Goal: Task Accomplishment & Management: Complete application form

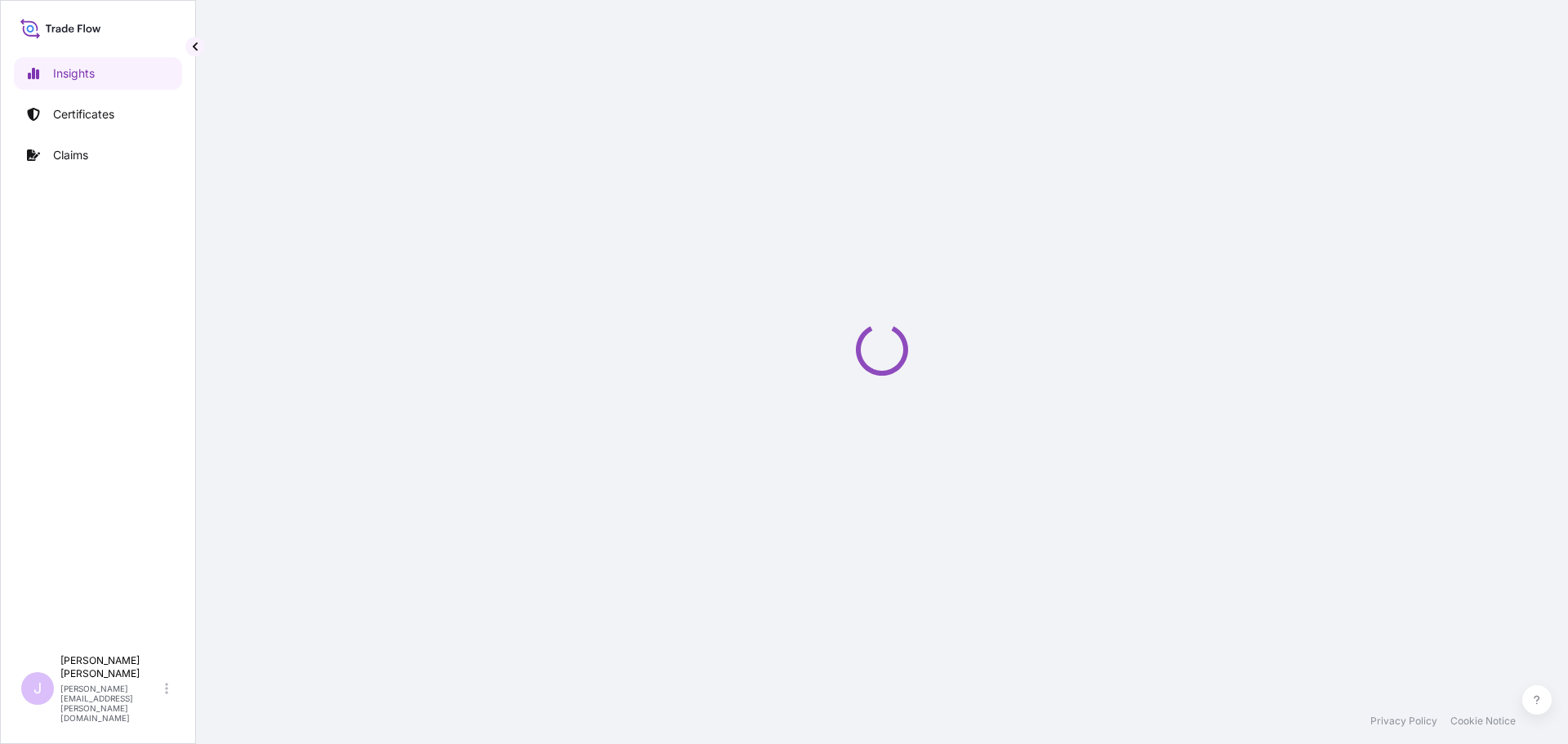
select select "2025"
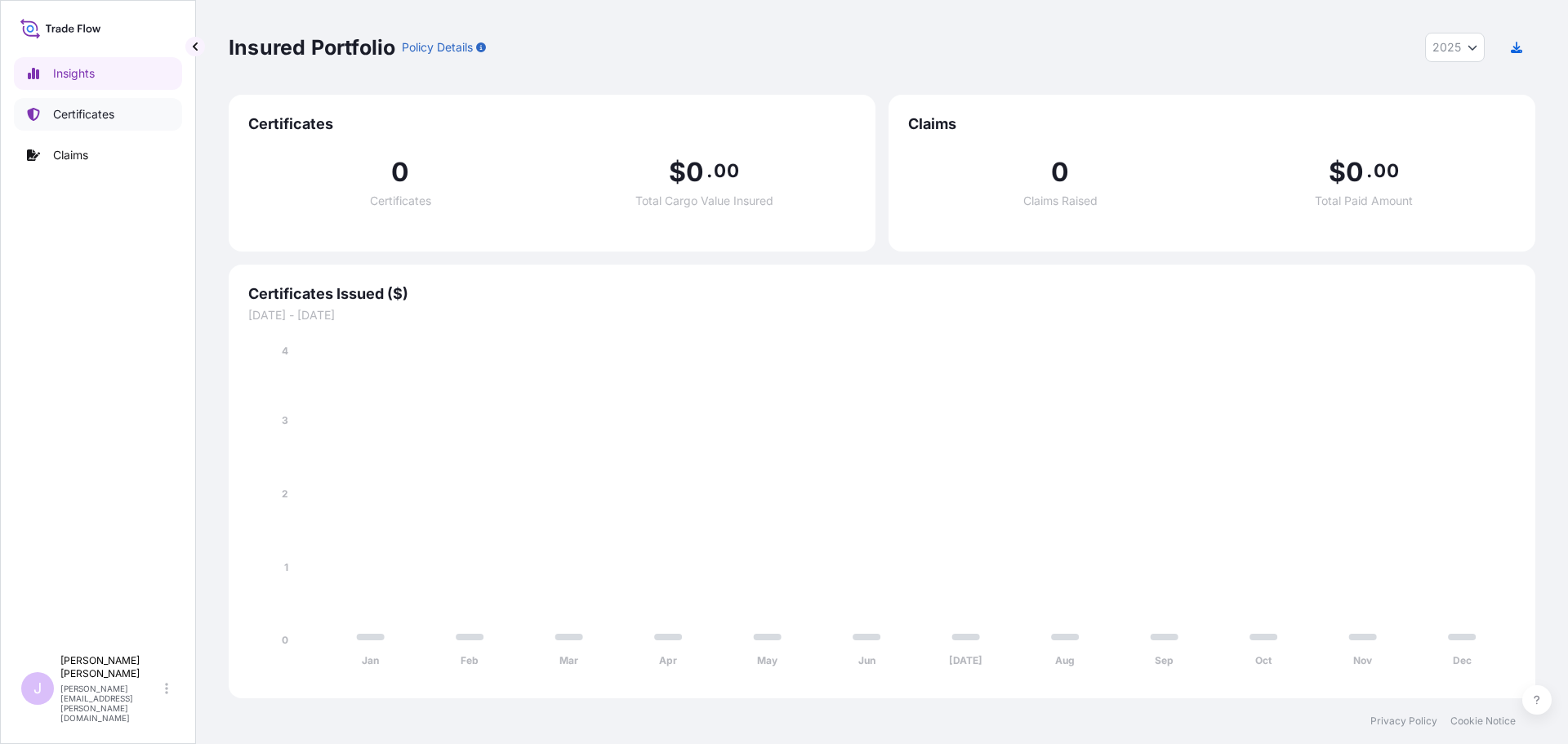
click at [119, 126] on link "Certificates" at bounding box center [97, 114] width 168 height 33
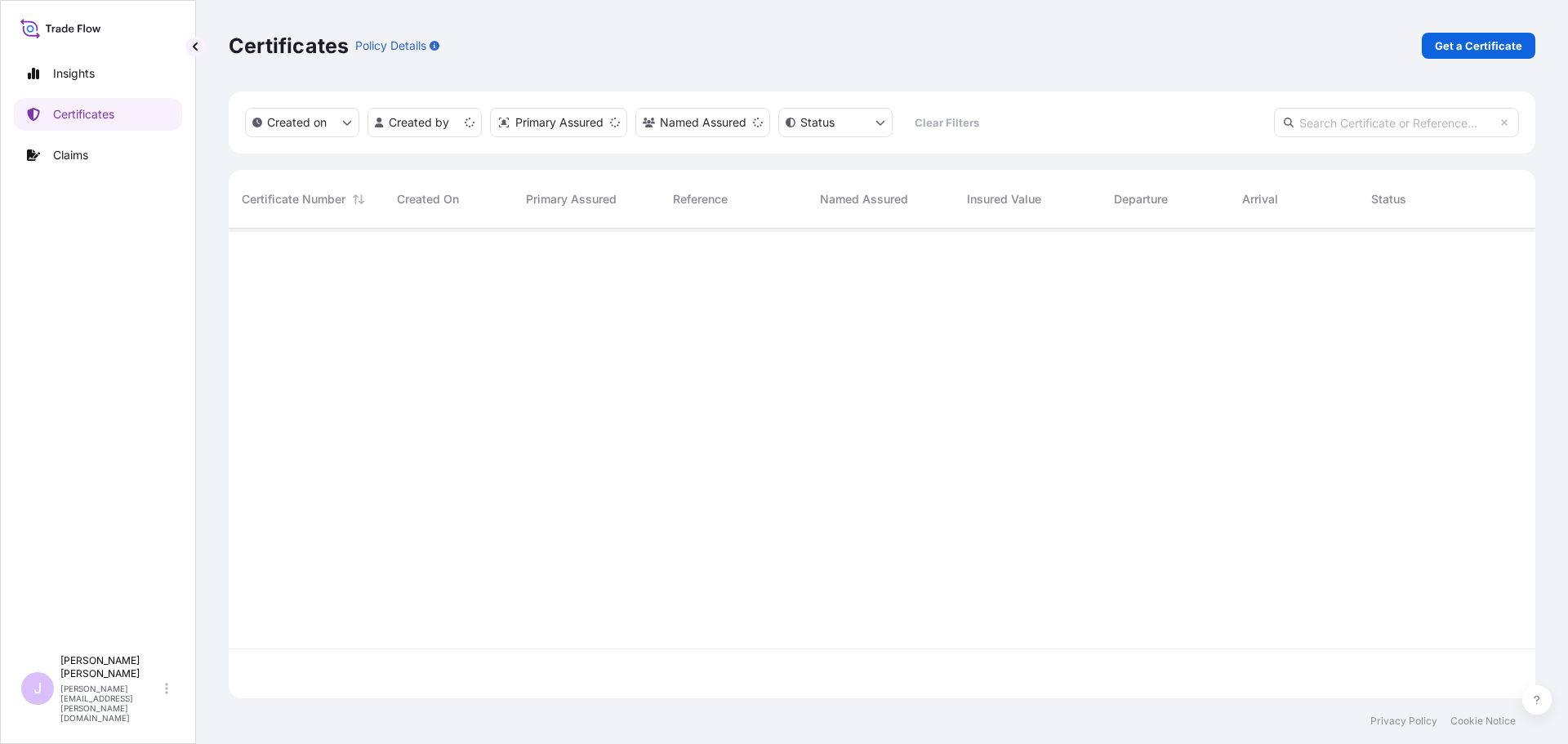
scroll to position [466, 1295]
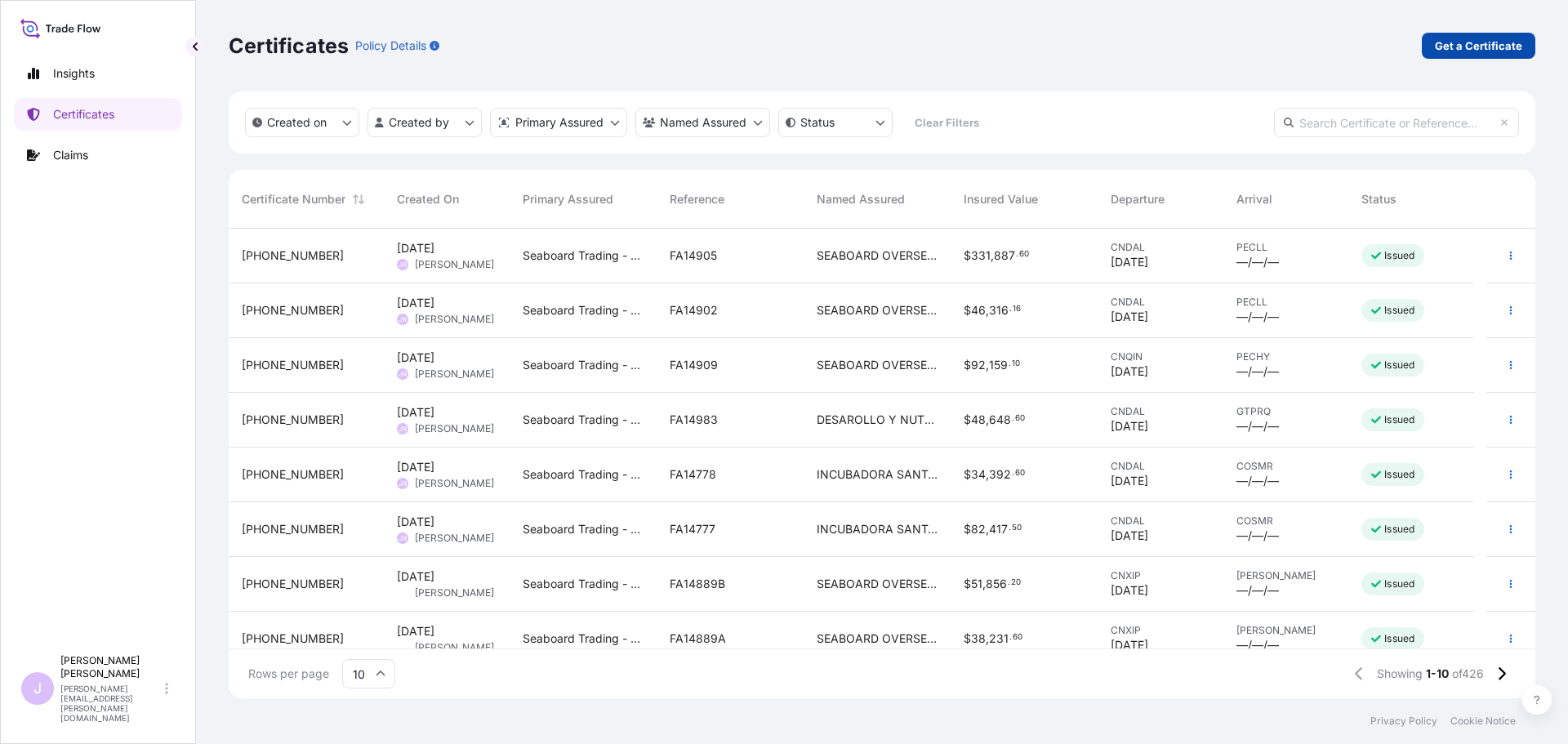
click at [1500, 40] on p "Get a Certificate" at bounding box center [1479, 46] width 87 height 16
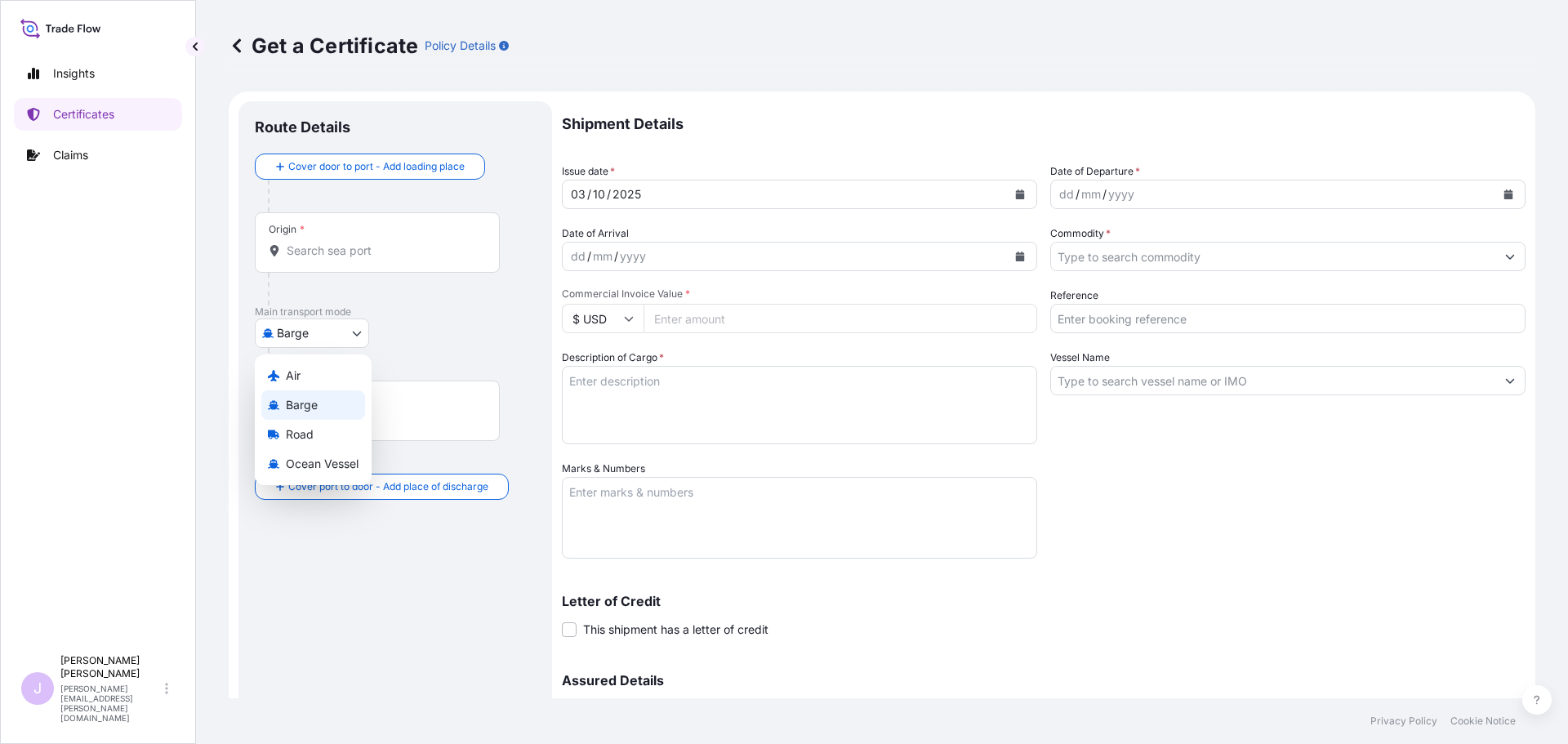
click at [340, 337] on body "Insights Certificates Claims J [PERSON_NAME] [PERSON_NAME][EMAIL_ADDRESS][PERSO…" at bounding box center [784, 372] width 1568 height 744
click at [311, 452] on div "Ocean Vessel" at bounding box center [313, 464] width 103 height 30
select select "Ocean Vessel"
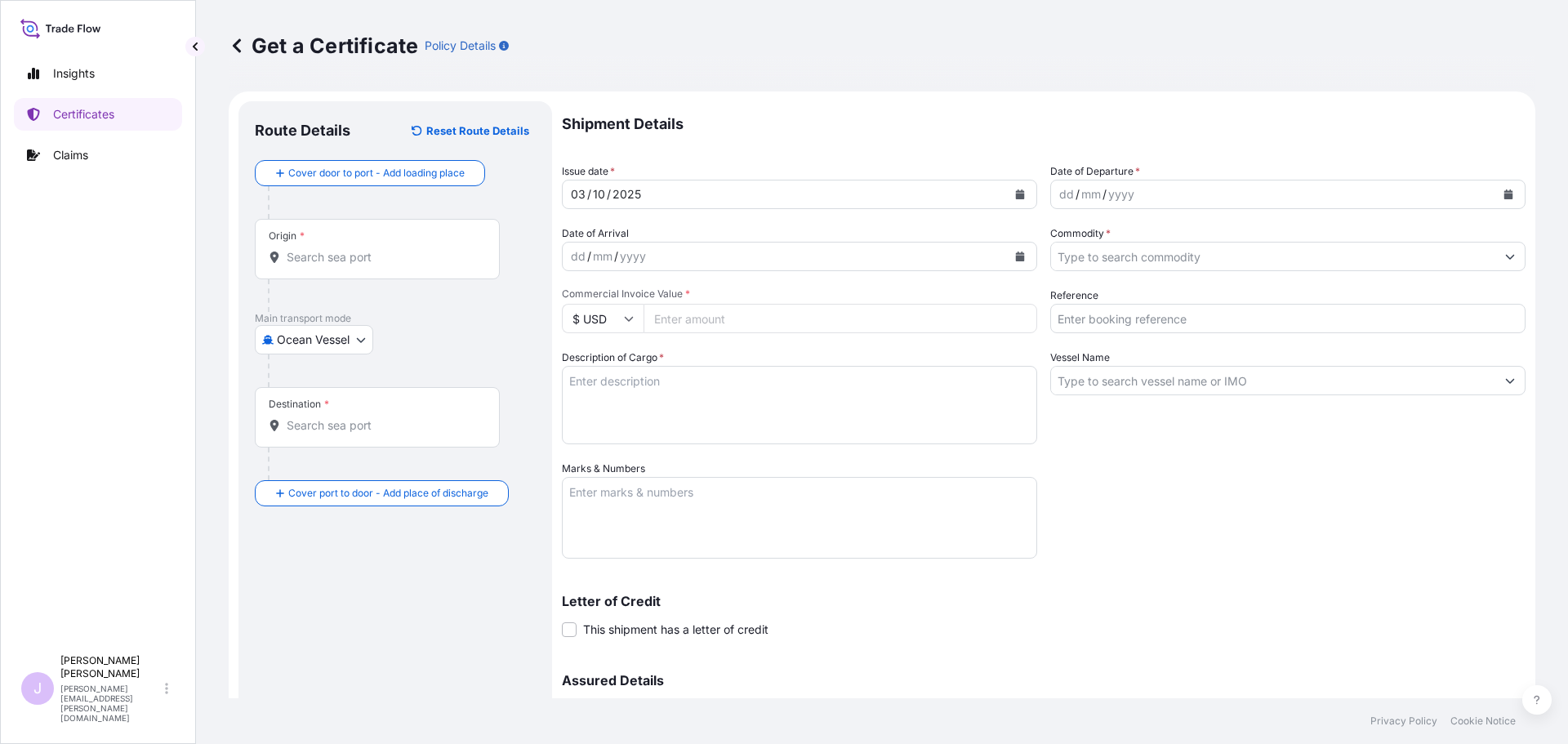
click at [315, 258] on input "Origin *" at bounding box center [384, 257] width 193 height 16
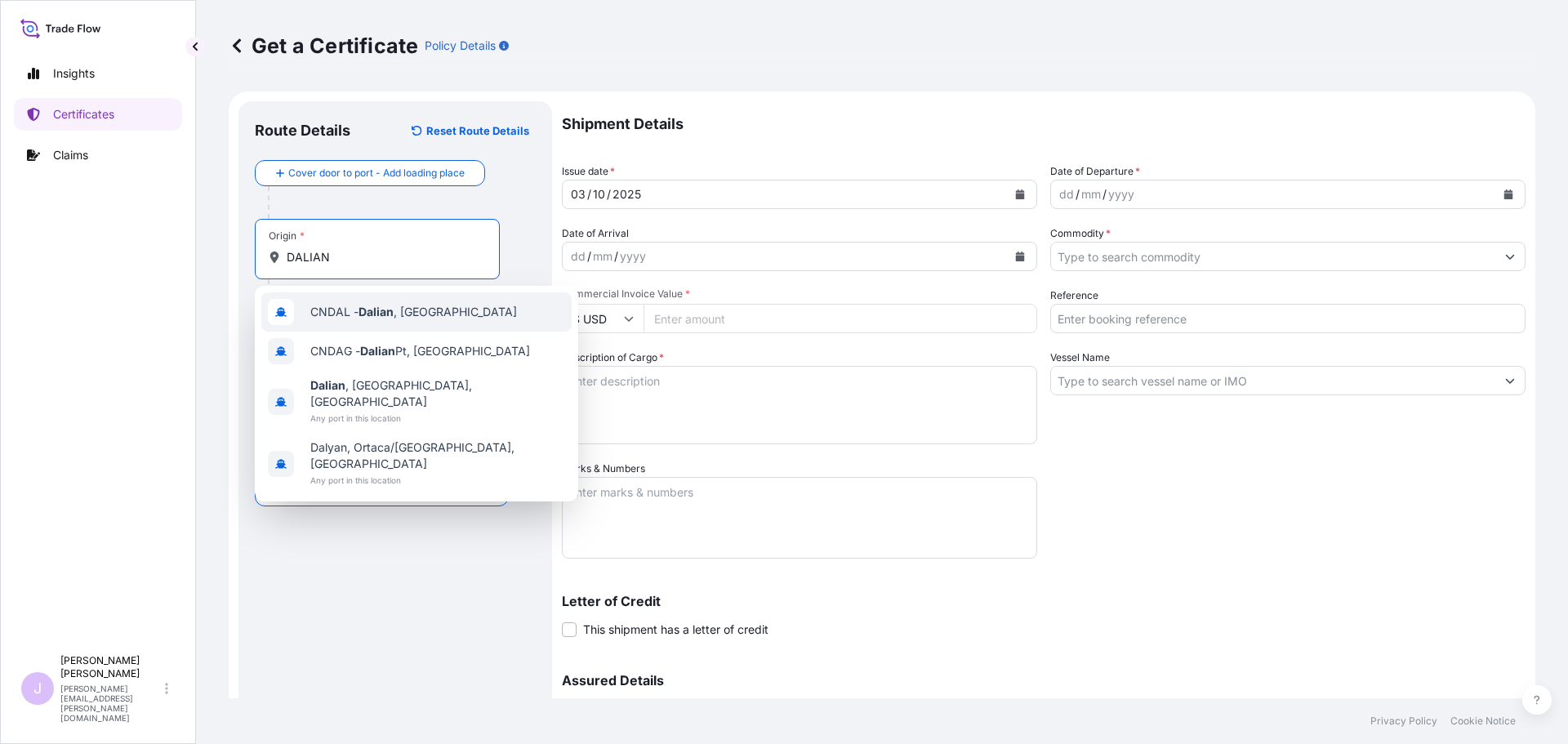
click at [444, 303] on div "CNDAL - [GEOGRAPHIC_DATA] , [GEOGRAPHIC_DATA]" at bounding box center [416, 311] width 310 height 39
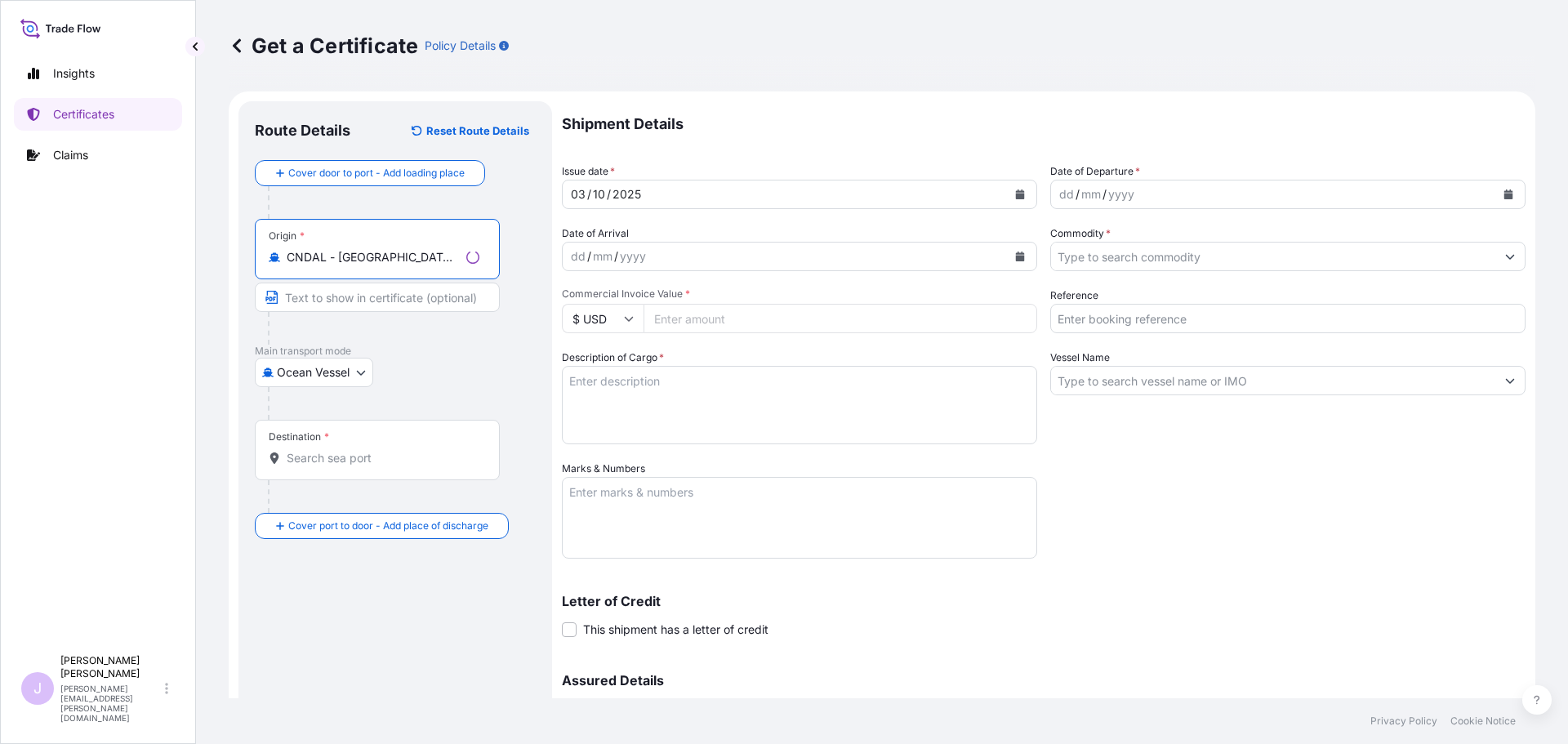
type input "CNDAL - [GEOGRAPHIC_DATA], [GEOGRAPHIC_DATA]"
click at [329, 459] on input "Destination *" at bounding box center [384, 458] width 193 height 16
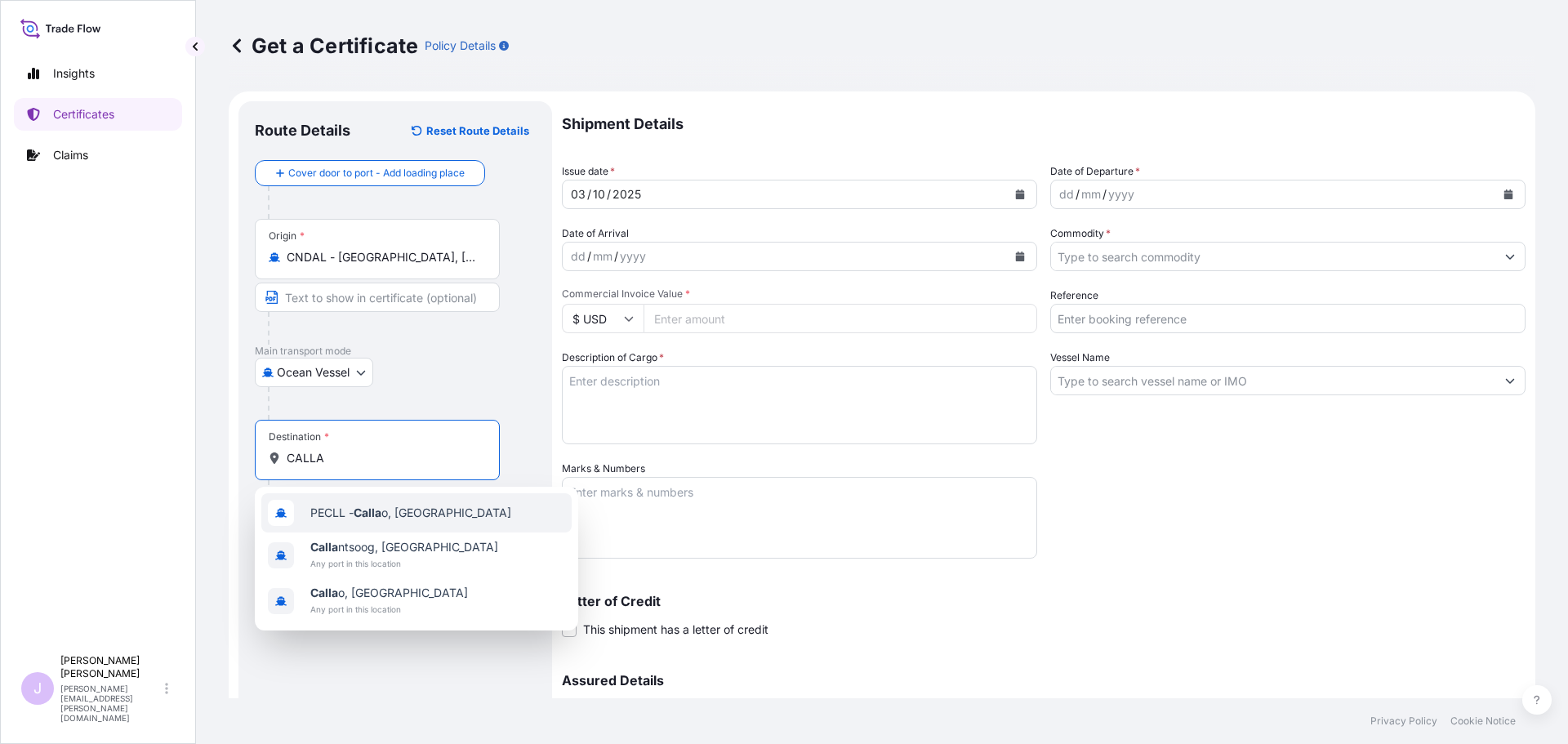
click at [367, 521] on div "PECLL - Calla o, [GEOGRAPHIC_DATA]" at bounding box center [416, 513] width 310 height 39
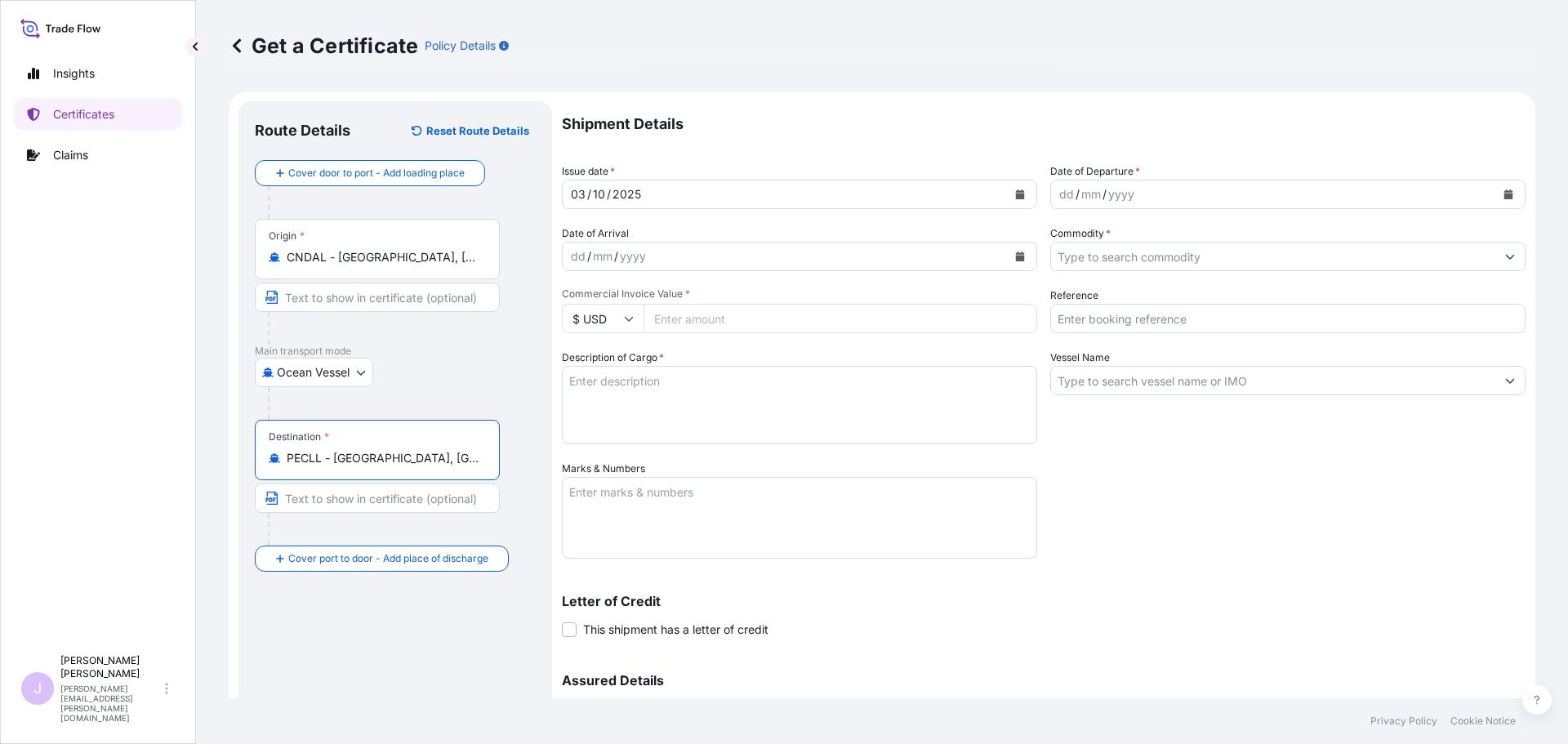
type input "PECLL - [GEOGRAPHIC_DATA], [GEOGRAPHIC_DATA]"
click at [1503, 189] on button "Calendar" at bounding box center [1508, 194] width 26 height 26
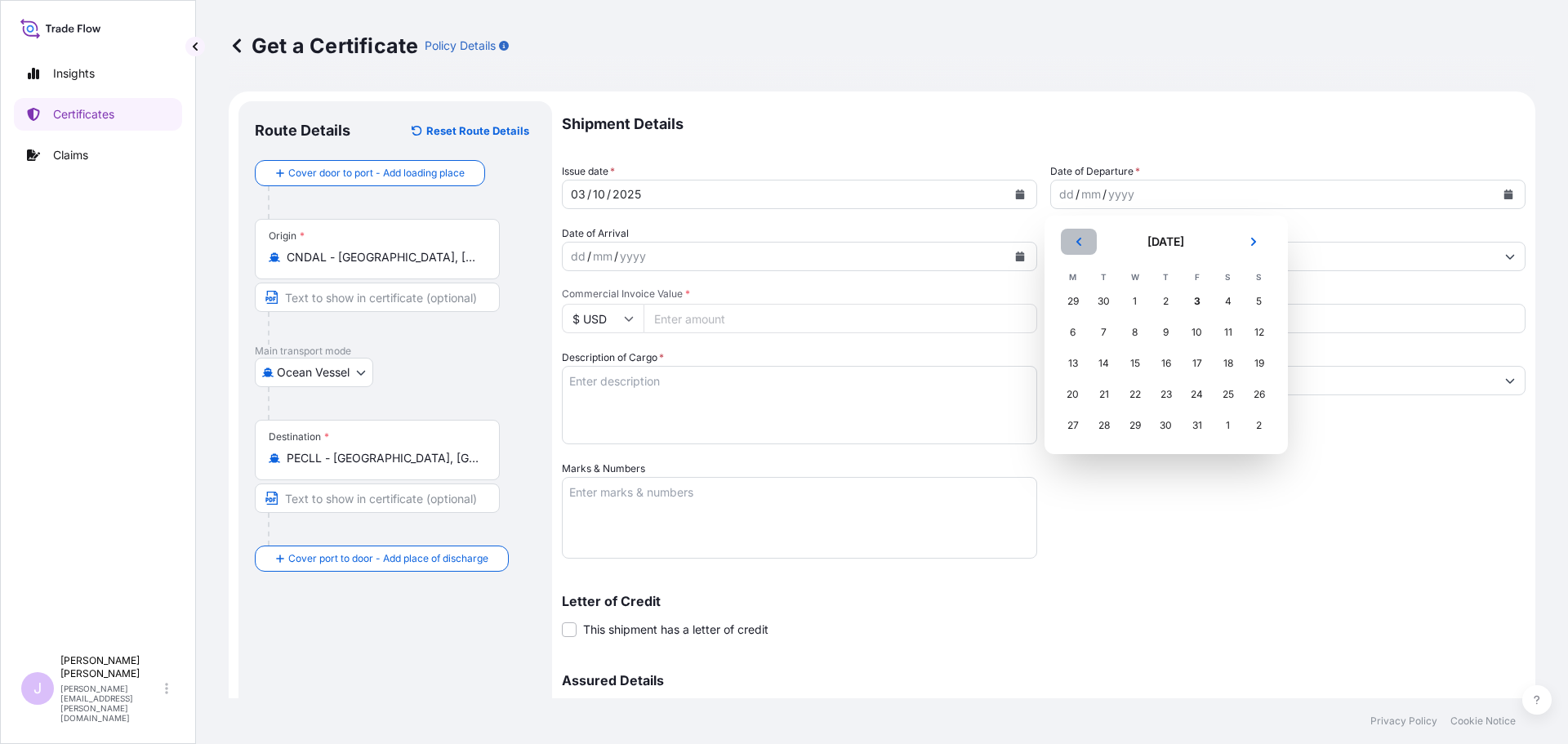
click at [1074, 244] on icon "Previous" at bounding box center [1079, 241] width 10 height 10
click at [1167, 338] on div "11" at bounding box center [1167, 333] width 30 height 30
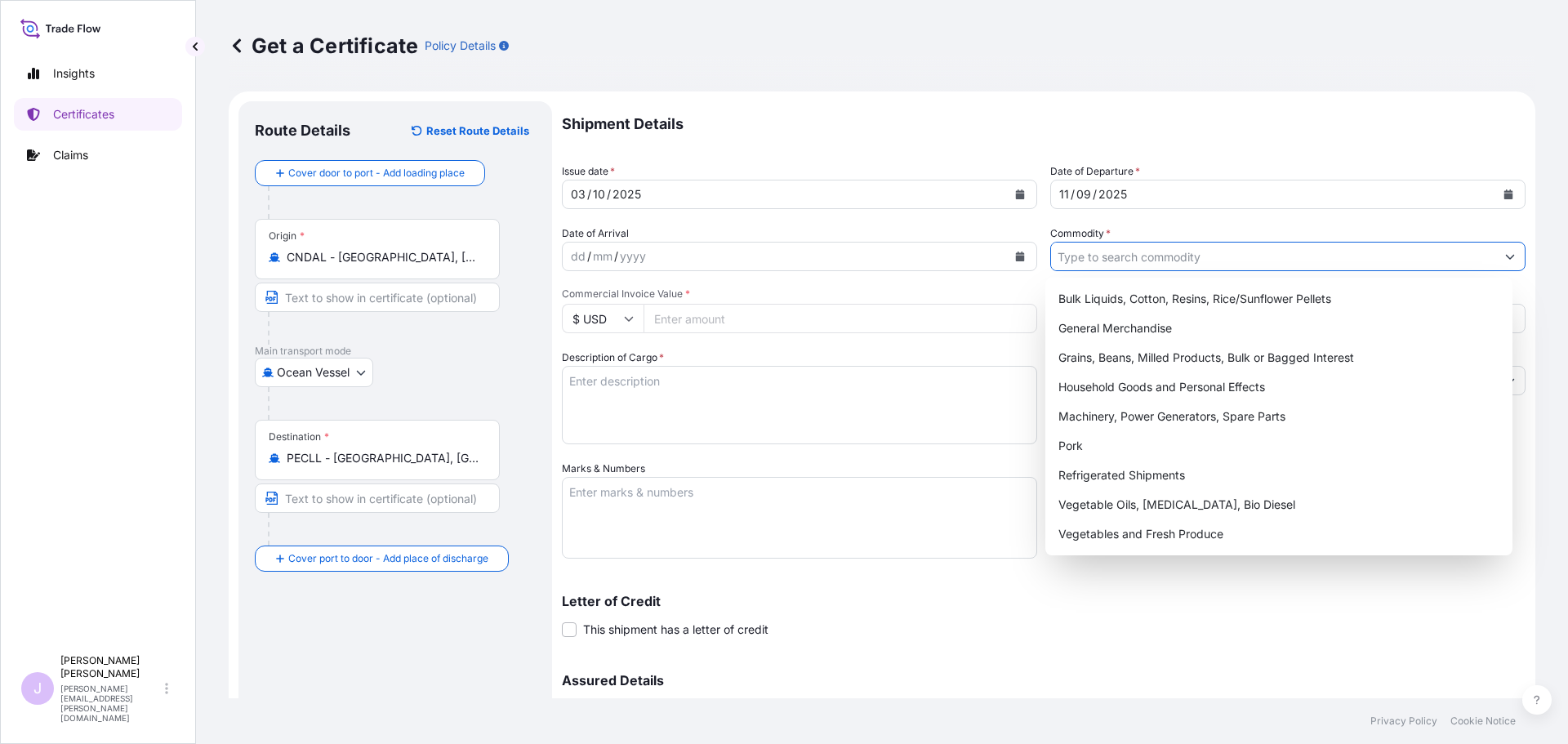
click at [1218, 261] on input "Commodity *" at bounding box center [1273, 256] width 444 height 30
click at [1178, 338] on div "General Merchandise" at bounding box center [1280, 329] width 455 height 30
type input "General Merchandise"
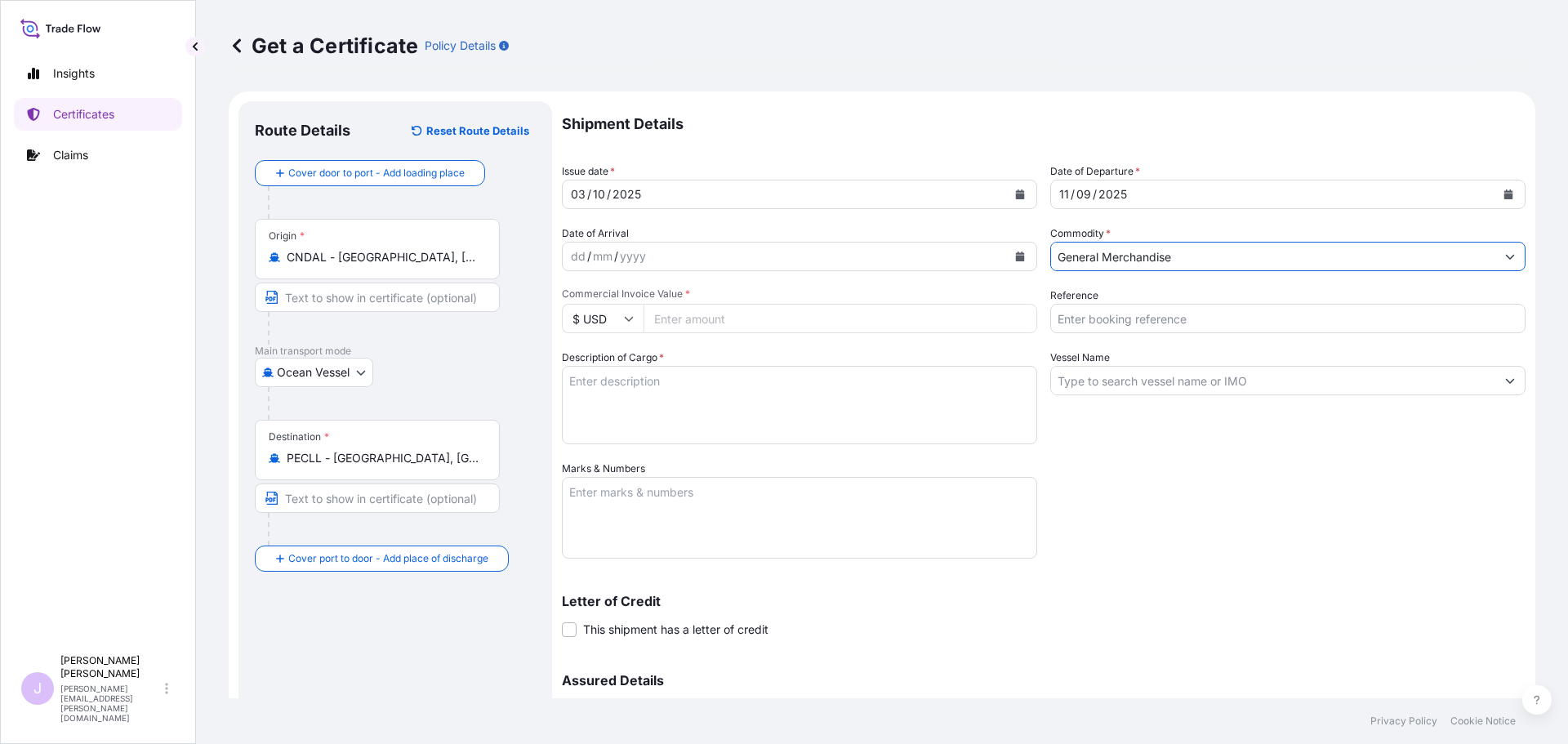
click at [1176, 333] on input "Reference" at bounding box center [1288, 319] width 475 height 30
type input "FA14903"
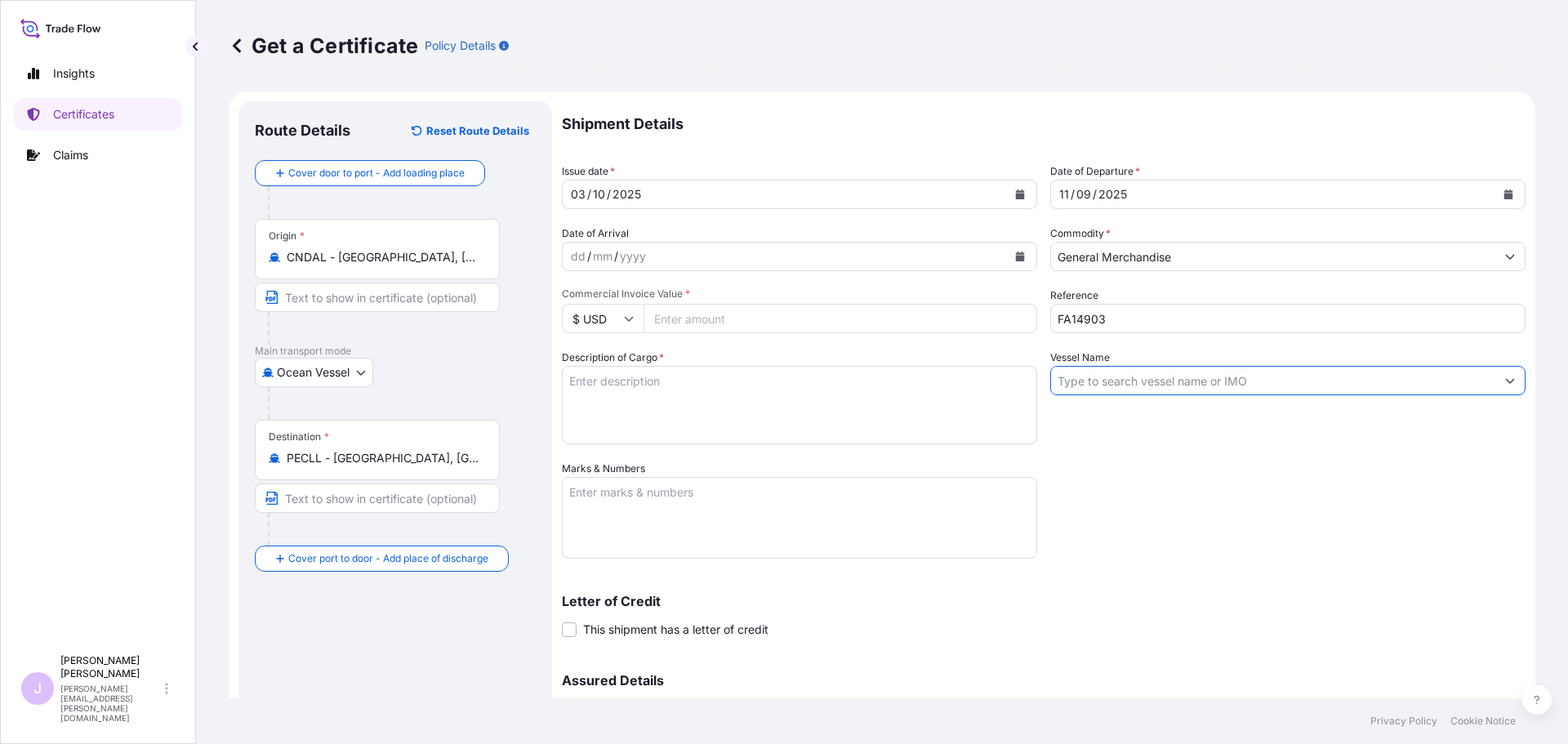
click at [1179, 388] on input "Vessel Name" at bounding box center [1273, 380] width 444 height 30
click at [1336, 392] on input "Vessel Name" at bounding box center [1273, 380] width 444 height 30
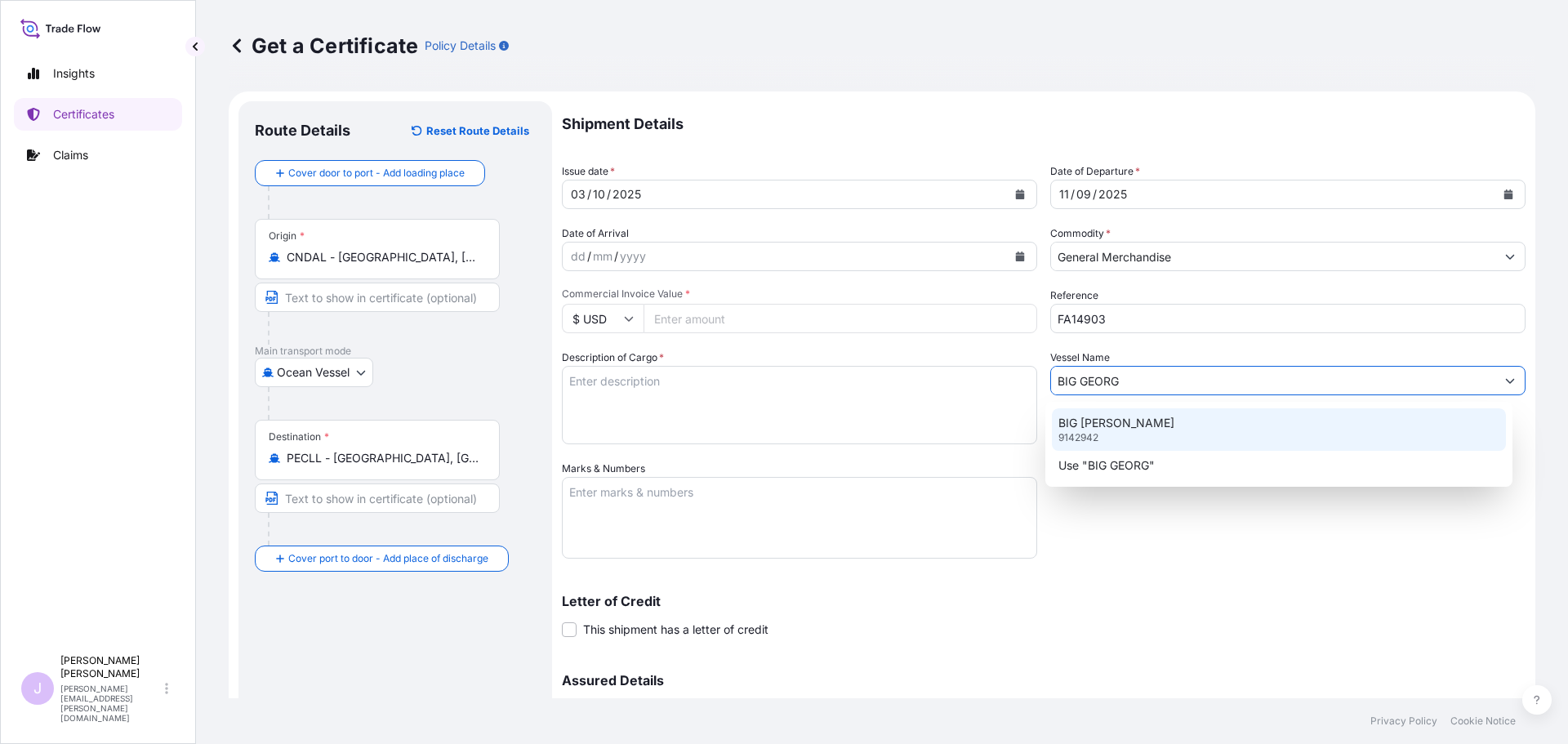
click at [1214, 430] on div "BIG [PERSON_NAME] 9142942" at bounding box center [1280, 429] width 455 height 43
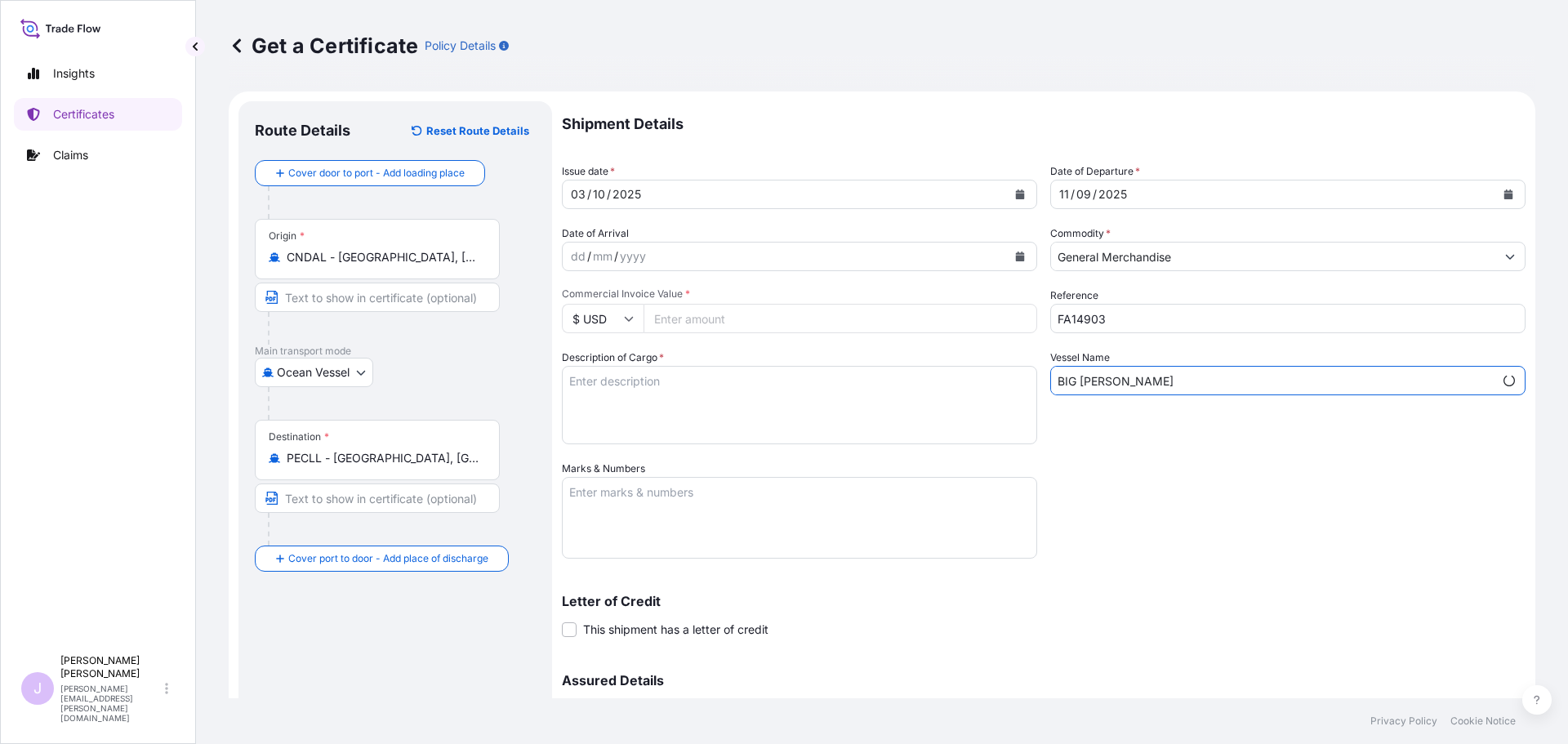
type input "BIG [PERSON_NAME]"
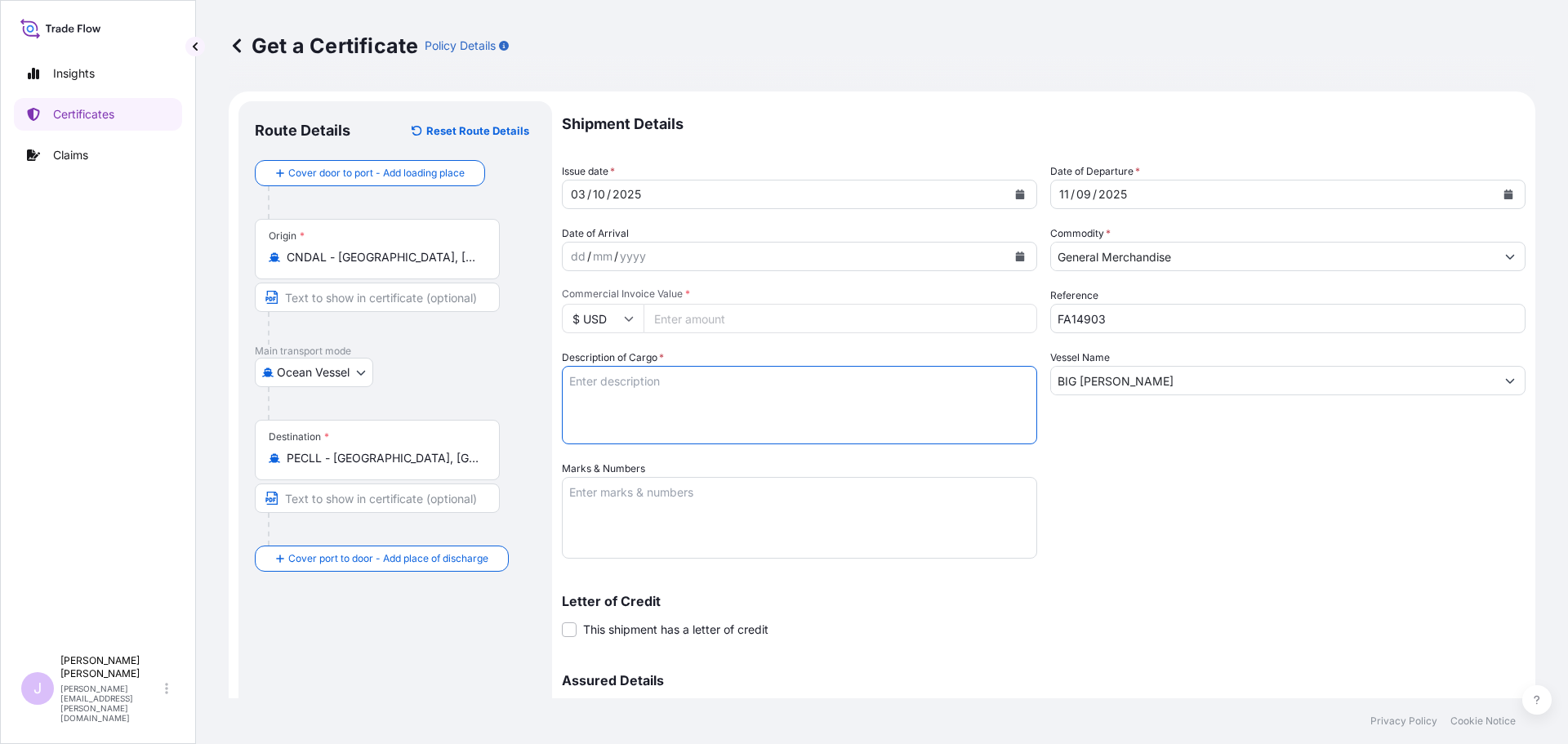
click at [608, 409] on textarea "Description of Cargo *" at bounding box center [800, 404] width 475 height 78
click at [699, 499] on textarea "Marks & Numbers" at bounding box center [800, 518] width 475 height 81
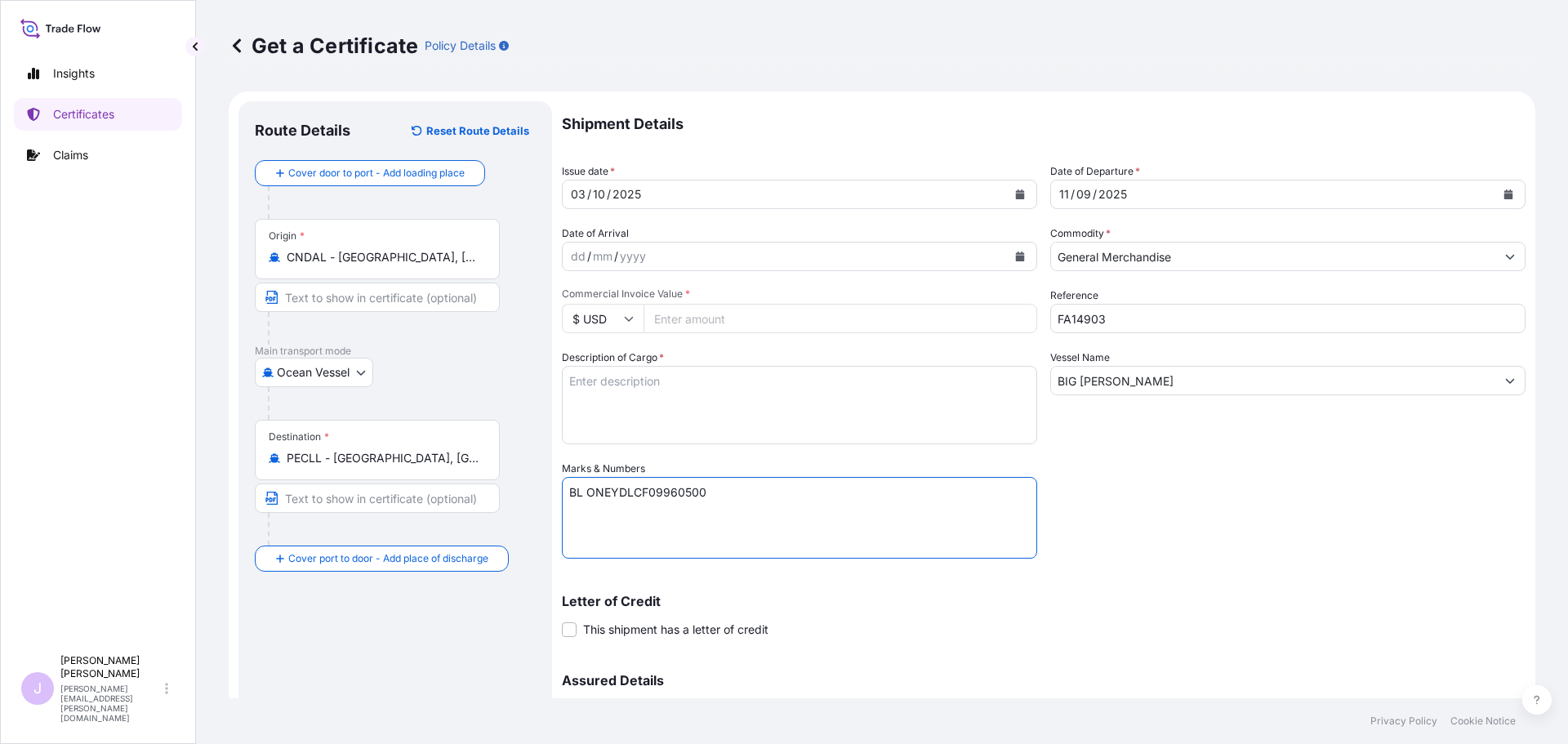
type textarea "BL ONEYDLCF09960500"
